Goal: Task Accomplishment & Management: Use online tool/utility

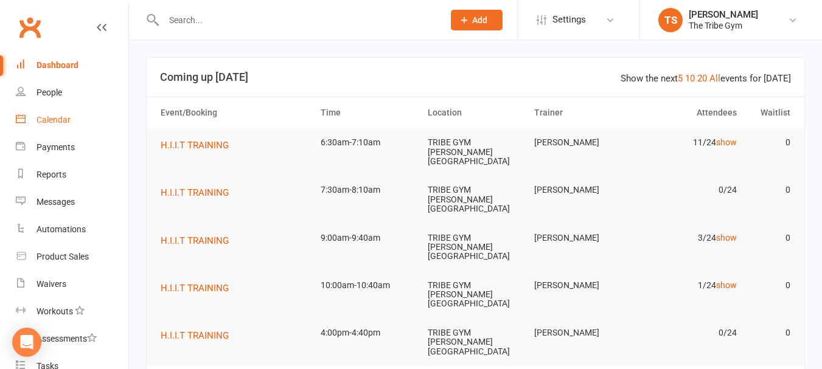
click at [47, 122] on div "Calendar" at bounding box center [54, 120] width 34 height 10
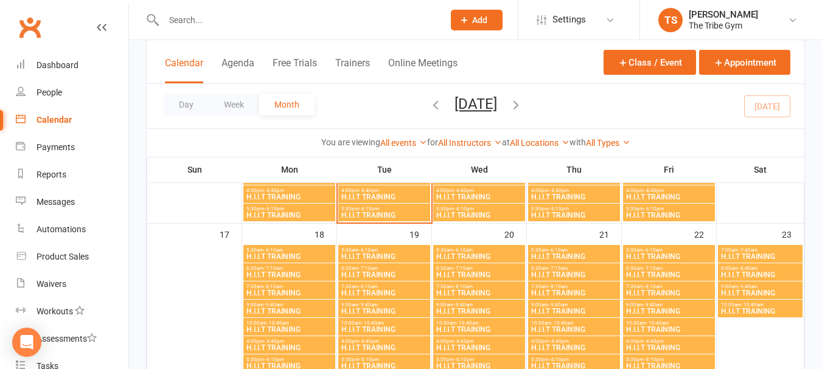
scroll to position [304, 0]
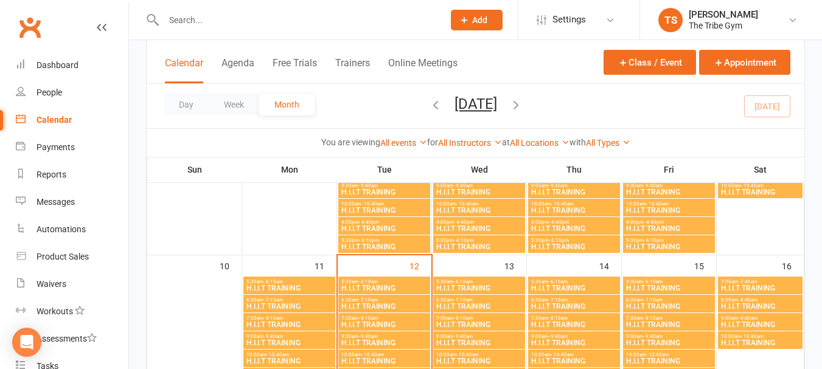
click at [384, 324] on span "H.I.I.T TRAINING" at bounding box center [384, 324] width 87 height 7
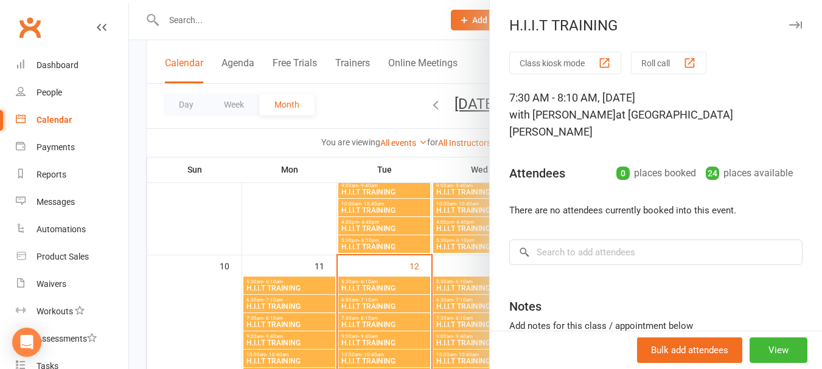
click at [648, 61] on button "Roll call" at bounding box center [668, 63] width 75 height 23
